Goal: Find contact information

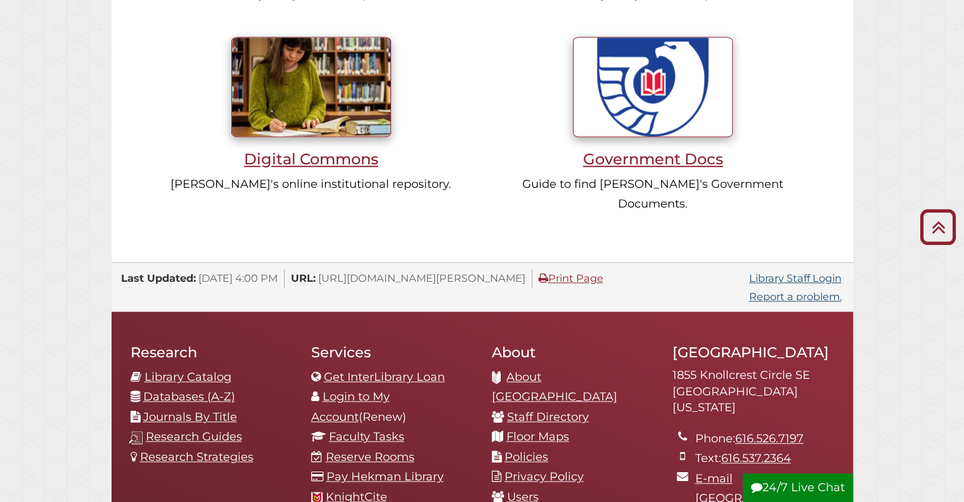
scroll to position [1182, 0]
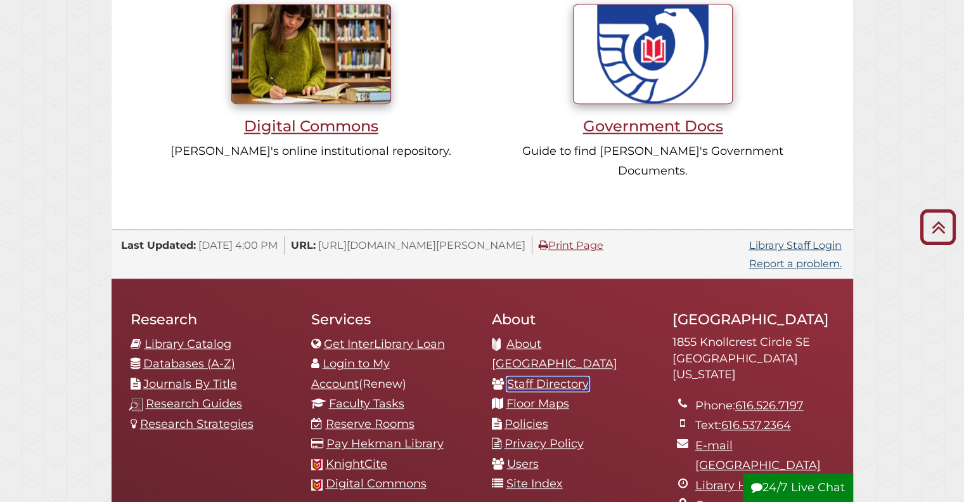
click at [543, 377] on link "Staff Directory" at bounding box center [548, 384] width 82 height 14
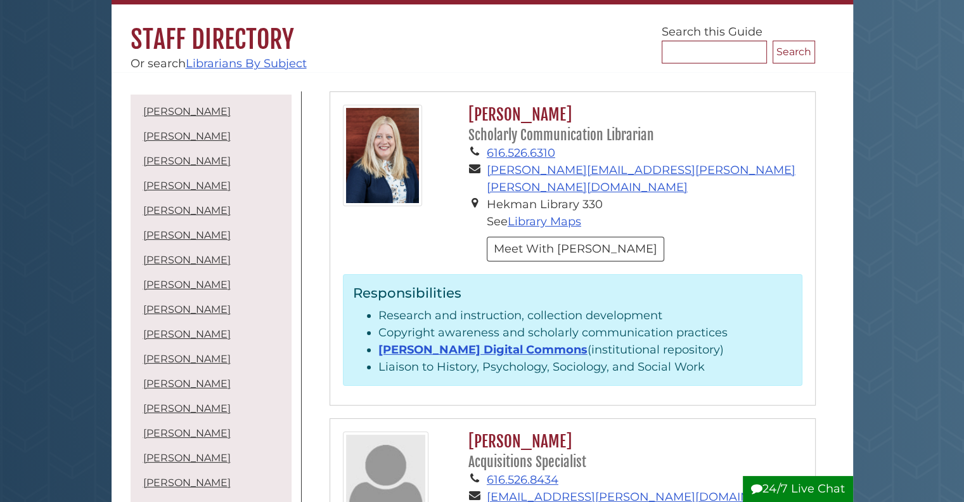
scroll to position [101, 0]
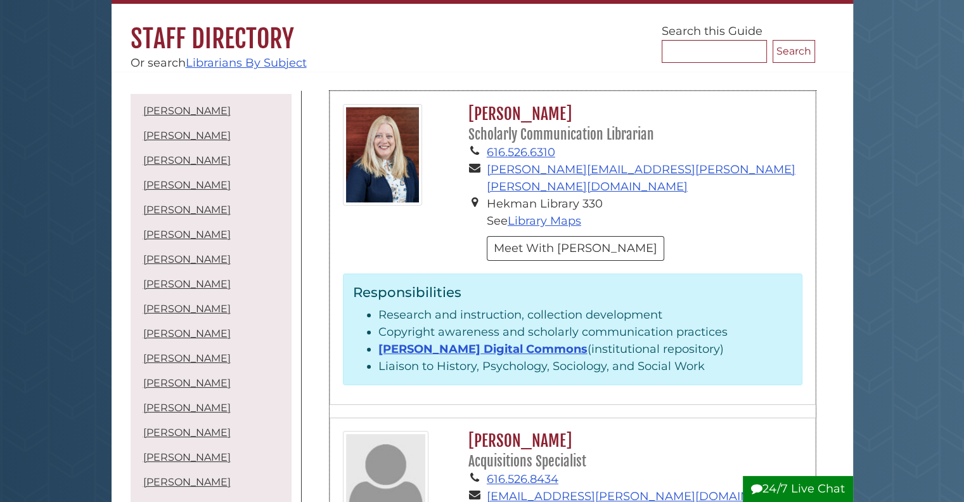
drag, startPoint x: 468, startPoint y: 111, endPoint x: 597, endPoint y: 113, distance: 128.7
click at [597, 113] on h2 "Gina Kendig Bolger Scholarly Communication Librarian" at bounding box center [632, 124] width 340 height 40
copy h2 "Gina Kendig Bolger"
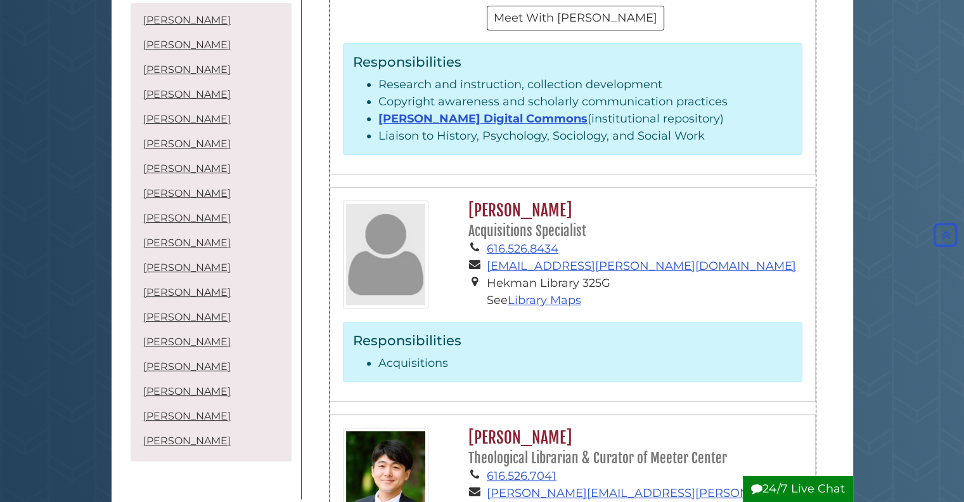
scroll to position [0, 0]
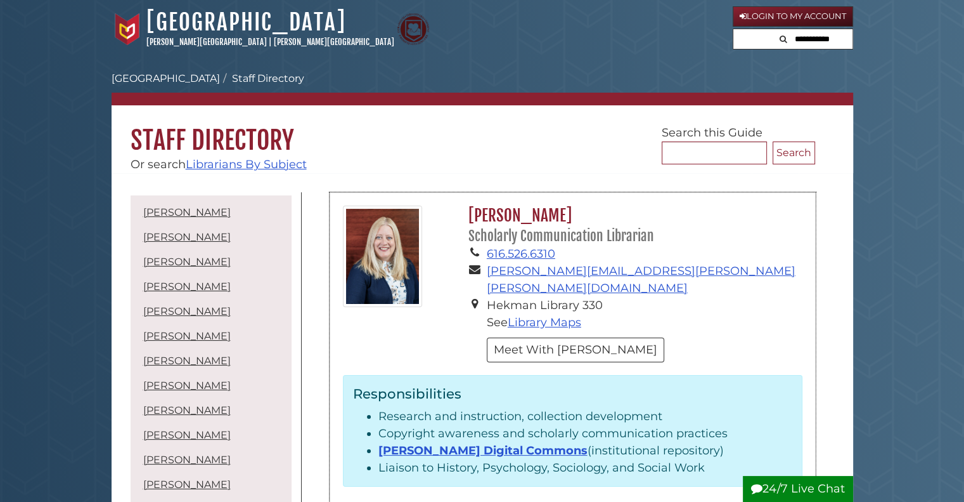
click at [446, 214] on div at bounding box center [393, 255] width 120 height 101
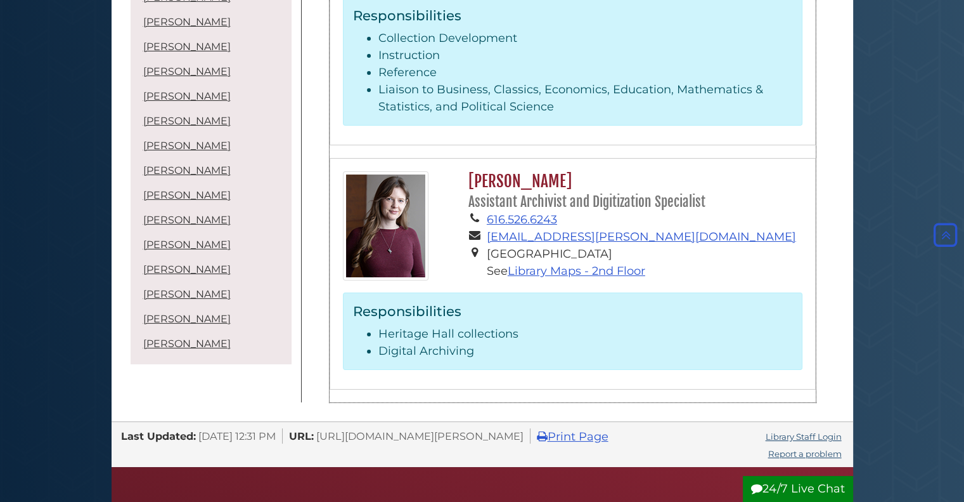
scroll to position [5013, 0]
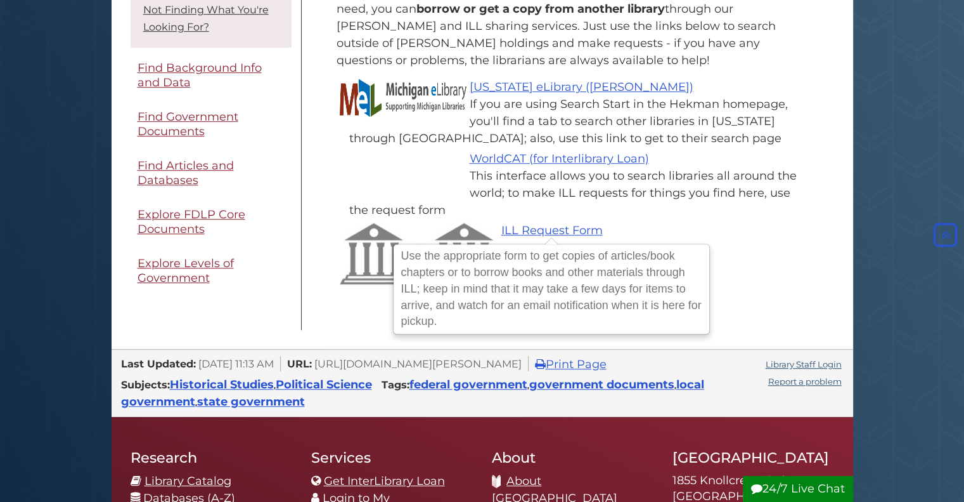
scroll to position [806, 0]
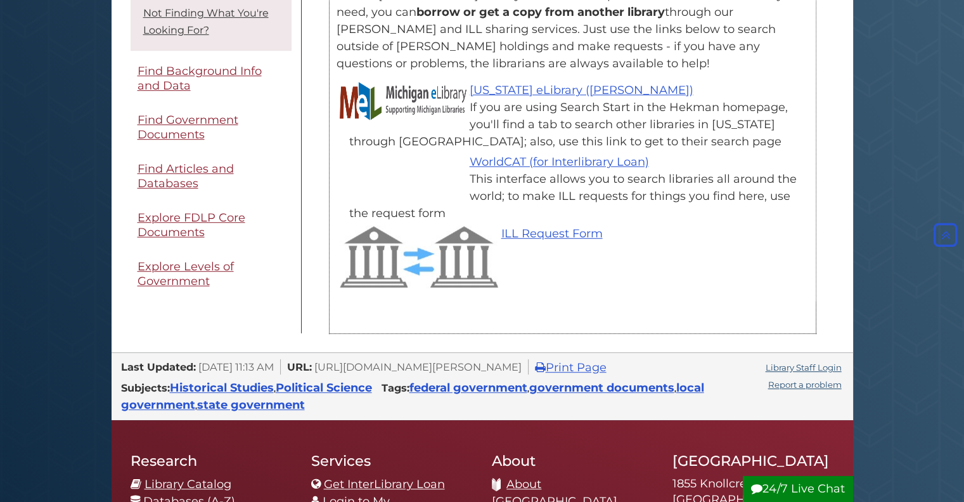
click at [365, 207] on div "This interface allows you to search libraries all around the world; to make ILL…" at bounding box center [579, 196] width 460 height 51
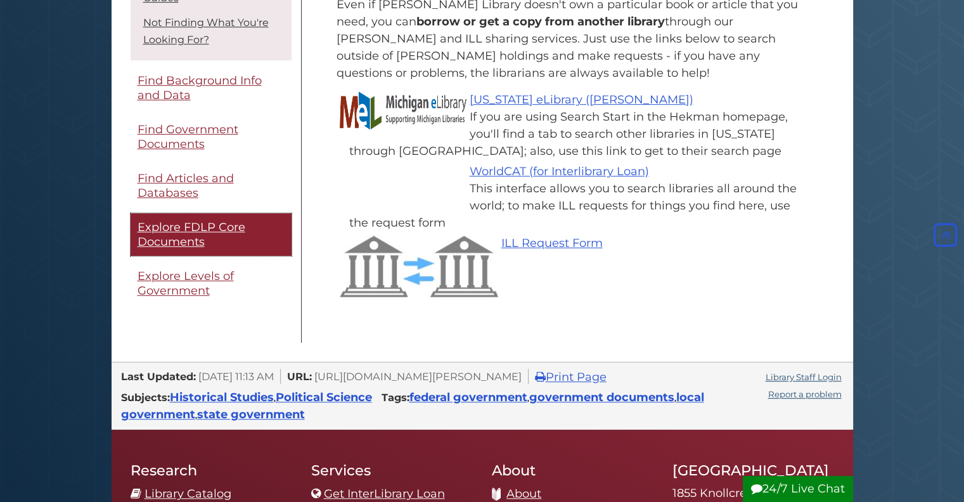
click at [216, 233] on span "Explore FDLP Core Documents" at bounding box center [192, 234] width 108 height 29
